Goal: Find specific page/section: Find specific page/section

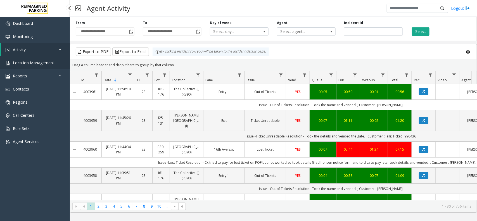
click at [41, 63] on span "Location Management" at bounding box center [33, 62] width 41 height 5
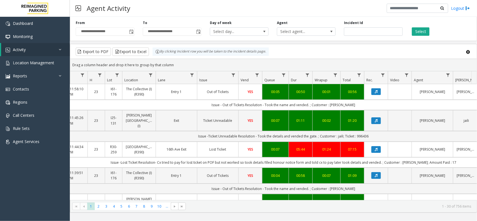
scroll to position [0, 67]
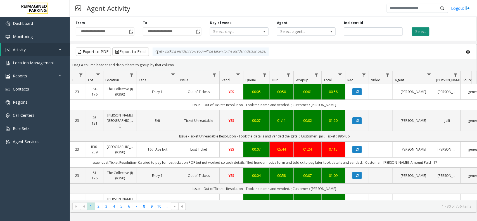
click at [424, 30] on button "Select" at bounding box center [421, 31] width 18 height 8
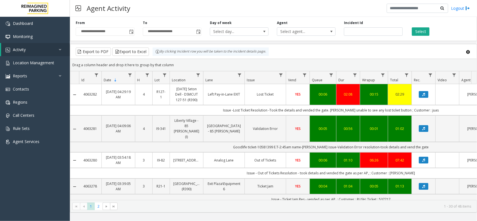
scroll to position [0, 67]
